Goal: Task Accomplishment & Management: Manage account settings

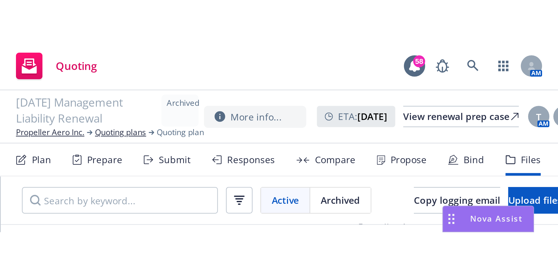
scroll to position [41, 0]
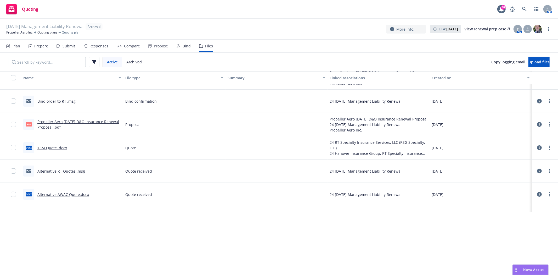
click at [372, 193] on span "Nova Assist" at bounding box center [534, 269] width 21 height 4
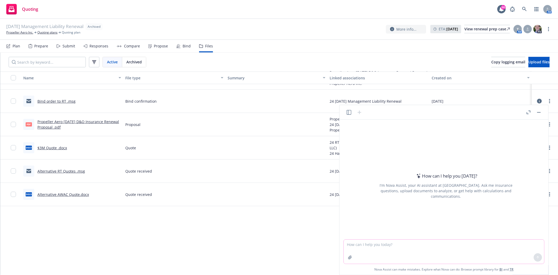
drag, startPoint x: 411, startPoint y: 241, endPoint x: 406, endPoint y: 245, distance: 6.8
click at [372, 193] on textarea at bounding box center [444, 252] width 201 height 24
type textarea "why is D&O tail maxed at 6 years"
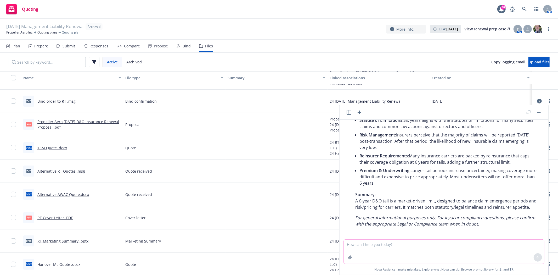
scroll to position [83, 0]
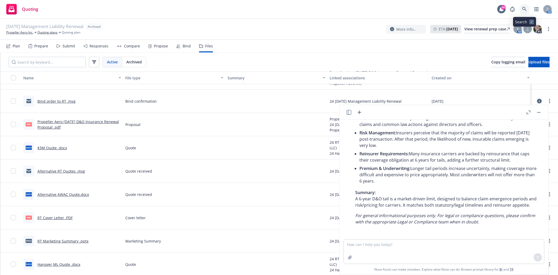
click at [372, 9] on icon at bounding box center [524, 9] width 4 height 4
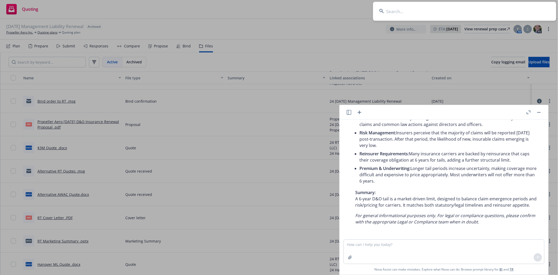
click at [372, 10] on input at bounding box center [464, 11] width 183 height 19
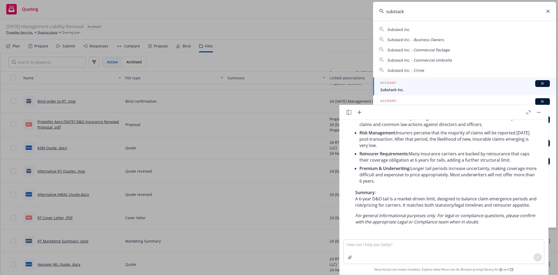
type input "substack"
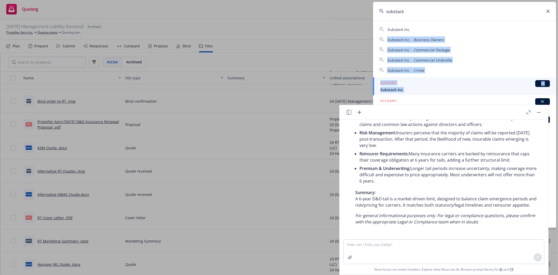
drag, startPoint x: 423, startPoint y: 27, endPoint x: 409, endPoint y: 88, distance: 62.5
click at [372, 88] on div "Substack Inc. Substack Inc. - Business Owners Substack Inc. - Commercial Packag…" at bounding box center [464, 124] width 183 height 207
click at [372, 88] on span "Substack Inc." at bounding box center [466, 89] width 170 height 5
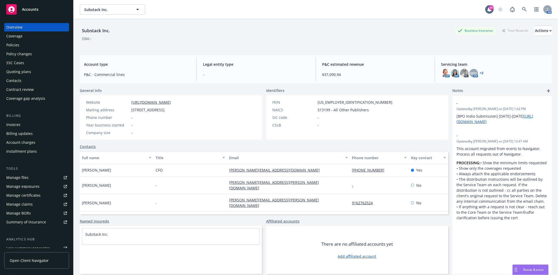
click at [21, 69] on div "Quoting plans" at bounding box center [18, 72] width 25 height 8
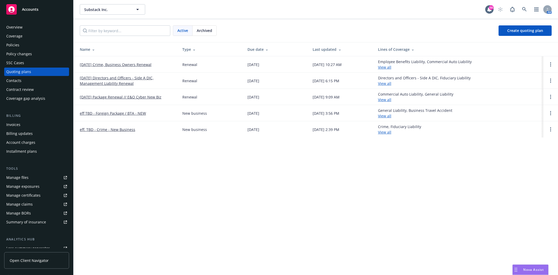
click at [127, 77] on link "[DATE] Directors and Officers - Side A DIC, Management Liability Renewal" at bounding box center [127, 80] width 94 height 11
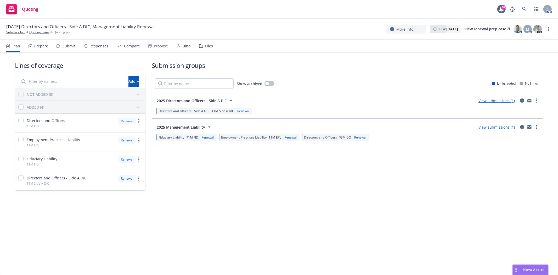
click at [213, 47] on nav "Plan Prepare Submit Responses Compare Propose Bind Files" at bounding box center [279, 46] width 546 height 13
click at [210, 47] on div "Files" at bounding box center [209, 46] width 8 height 4
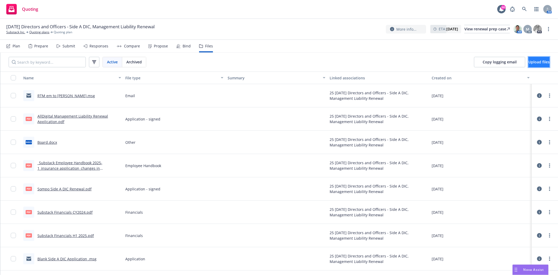
click at [532, 59] on button "Upload files" at bounding box center [539, 62] width 21 height 10
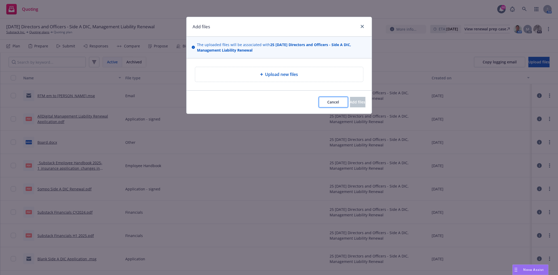
click at [328, 104] on span "Cancel" at bounding box center [334, 101] width 12 height 5
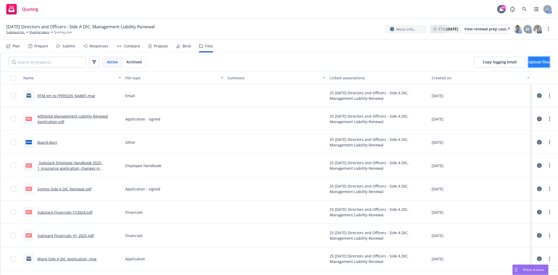
click at [529, 62] on span "Upload files" at bounding box center [539, 61] width 21 height 5
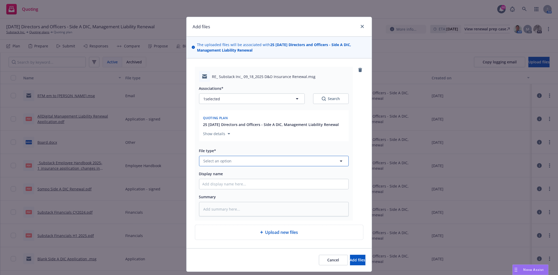
click at [249, 161] on button "Select an option" at bounding box center [274, 161] width 150 height 10
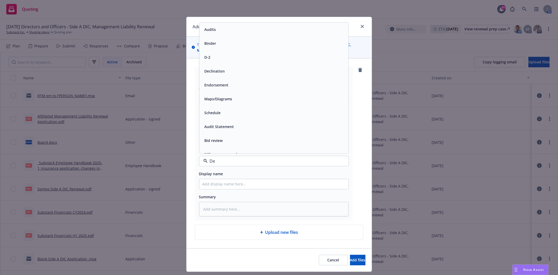
type input "Dec"
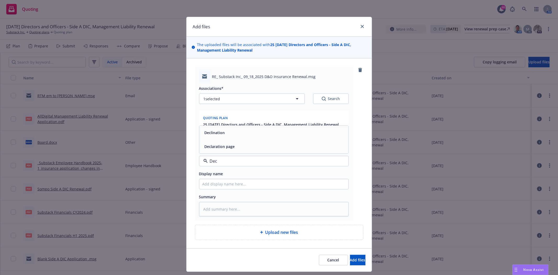
click at [246, 148] on div "Declaration page" at bounding box center [274, 147] width 143 height 8
click at [238, 187] on input "Display name" at bounding box center [273, 184] width 149 height 10
type textarea "x"
type input "S"
type textarea "x"
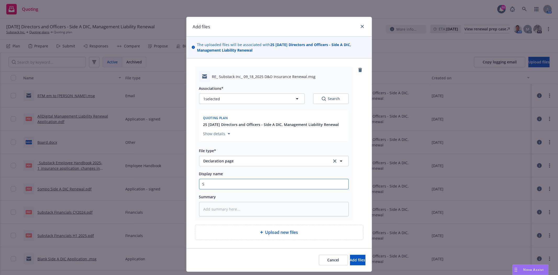
type input "Sw"
type textarea "x"
type input "S"
type textarea "x"
type input "Si"
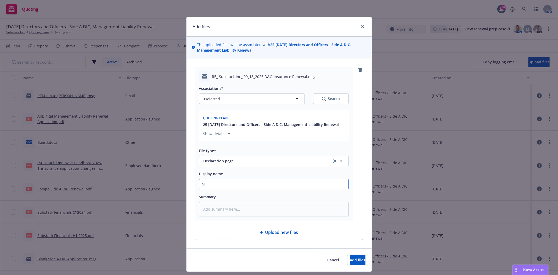
type textarea "x"
type input "Sis"
type textarea "x"
type input "Siss"
type textarea "x"
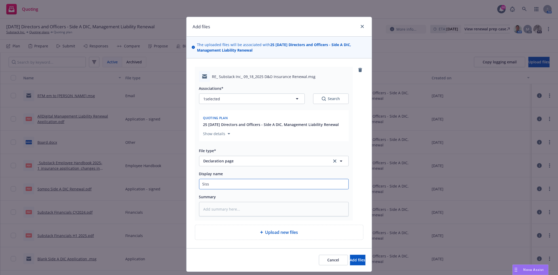
type input "Siss"
type textarea "x"
type input "Siss R"
type textarea "x"
type input "Siss Re"
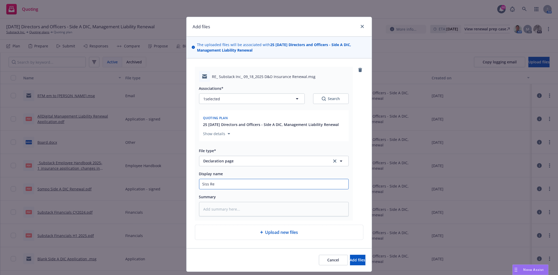
drag, startPoint x: 229, startPoint y: 183, endPoint x: 174, endPoint y: 179, distance: 55.7
click at [174, 179] on div "Add files The uploaded files will be associated with 25 09/18/25 Directors and …" at bounding box center [279, 137] width 558 height 275
type textarea "x"
type input "S"
type textarea "x"
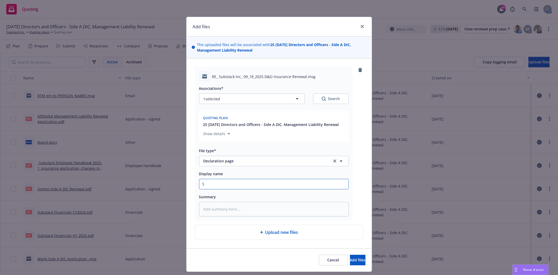
type input "Sw"
type textarea "x"
type input "Swi"
type textarea "x"
type input "Swis"
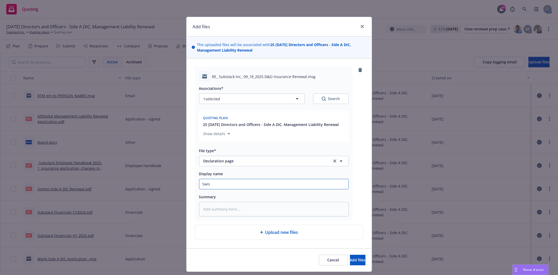
type textarea "x"
type input "Swiss"
type textarea "x"
type input "Swiss R"
type textarea "x"
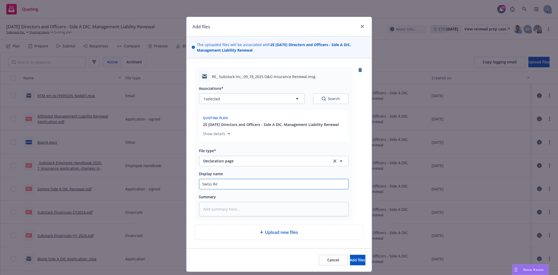
type input "Swiss Re"
click at [253, 162] on span "Declaration page" at bounding box center [264, 160] width 121 height 5
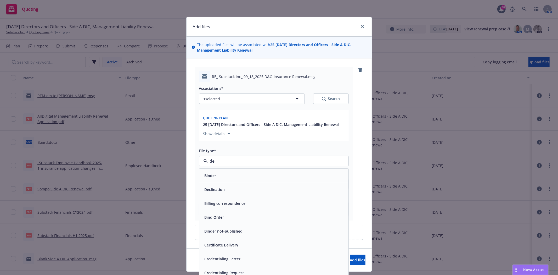
type input "dec"
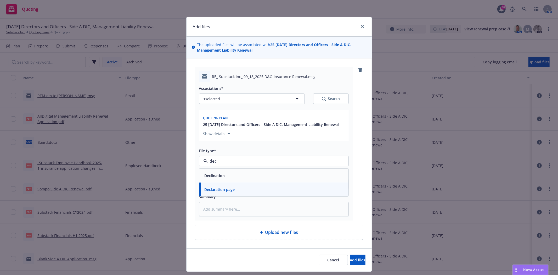
drag, startPoint x: 245, startPoint y: 174, endPoint x: 303, endPoint y: 205, distance: 65.7
click at [245, 173] on div "Declination" at bounding box center [274, 176] width 143 height 8
click at [350, 264] on button "Add files" at bounding box center [357, 260] width 15 height 10
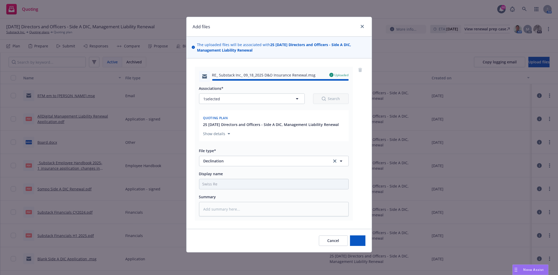
type textarea "x"
